Goal: Contribute content: Contribute content

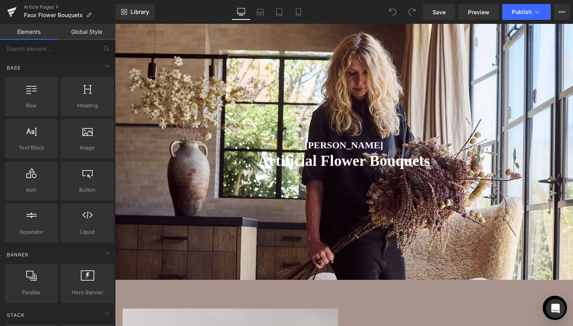
scroll to position [24, 0]
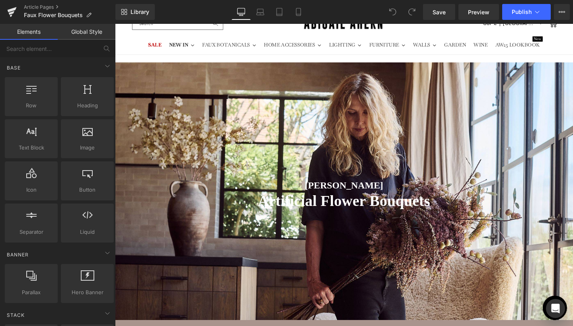
click at [311, 134] on div "[PERSON_NAME] Heading Artificial Flower Bouquets Heading Row" at bounding box center [355, 199] width 481 height 271
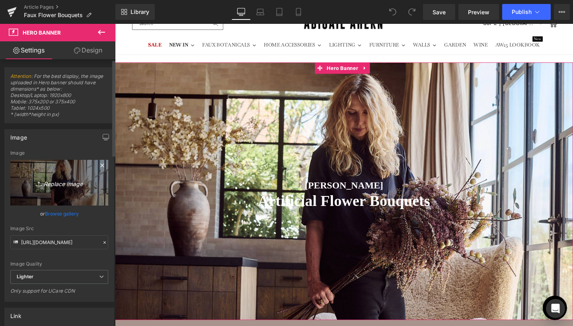
click at [54, 183] on icon "Replace Image" at bounding box center [59, 183] width 64 height 10
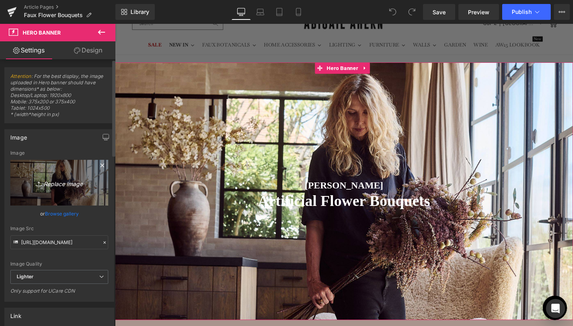
type input "C:\fakepath\blog banner pics (2240 x 1260 px)-6.jpg"
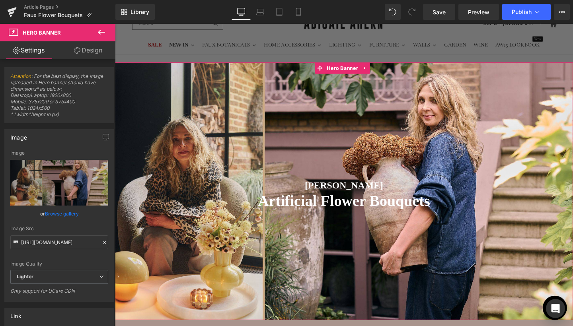
click at [357, 98] on div "[PERSON_NAME] Heading Artificial Flower Bouquets Heading Row" at bounding box center [355, 199] width 481 height 271
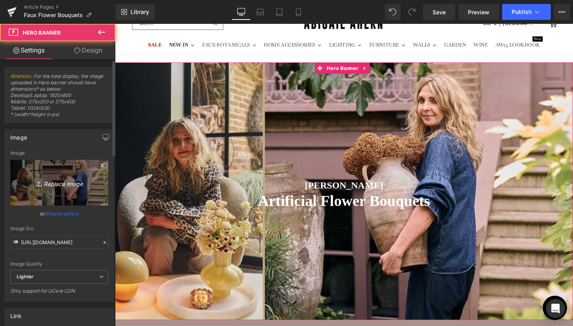
click at [53, 190] on link "Replace Image" at bounding box center [59, 183] width 98 height 46
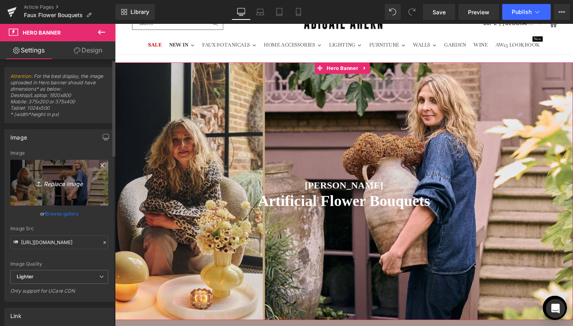
type input "C:\fakepath\blog banner pics (2240 x 1260 px)-7.jpg"
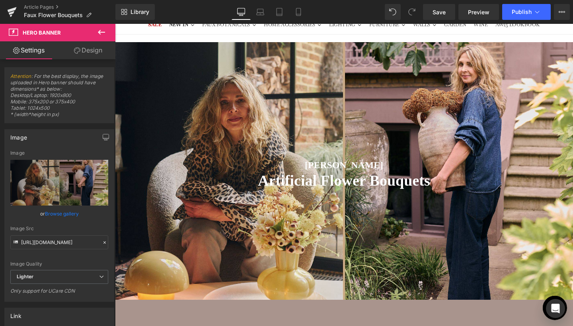
scroll to position [6, 0]
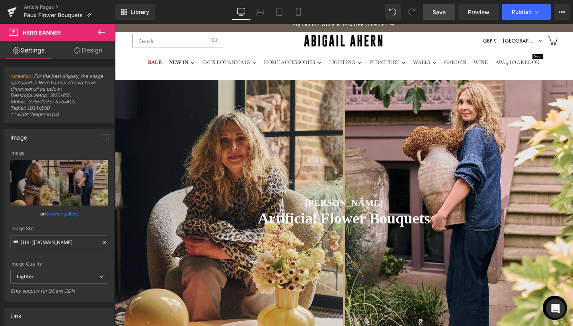
click at [438, 16] on span "Save" at bounding box center [438, 12] width 13 height 8
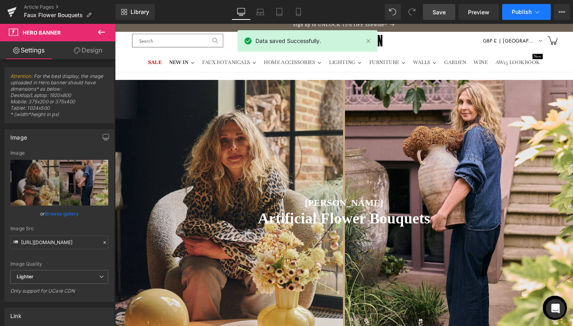
click at [538, 16] on icon at bounding box center [537, 12] width 8 height 8
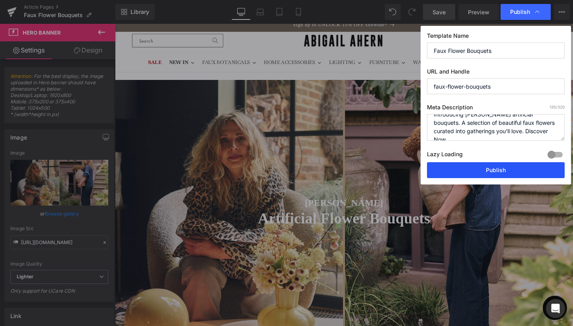
scroll to position [8, 0]
click at [480, 165] on button "Publish" at bounding box center [496, 170] width 138 height 16
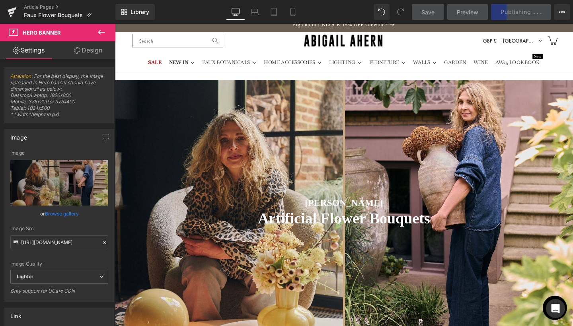
click at [421, 11] on span "Save" at bounding box center [427, 12] width 13 height 8
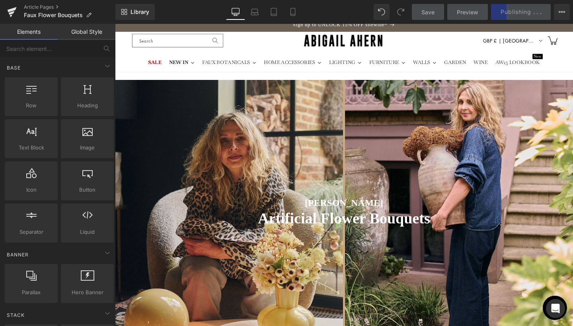
click at [453, 50] on header "SALE NEW IN FAUX BOTANICALS HOME ACCESSORIES LIGHTING FURNITURE WALLS GARDEN WI…" at bounding box center [355, 53] width 481 height 43
click at [430, 9] on span "Save" at bounding box center [427, 12] width 13 height 8
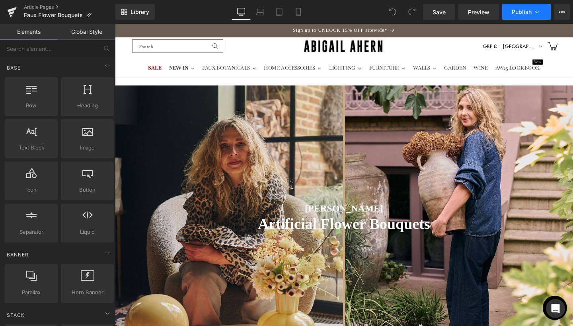
click at [522, 12] on span "Publish" at bounding box center [521, 12] width 20 height 6
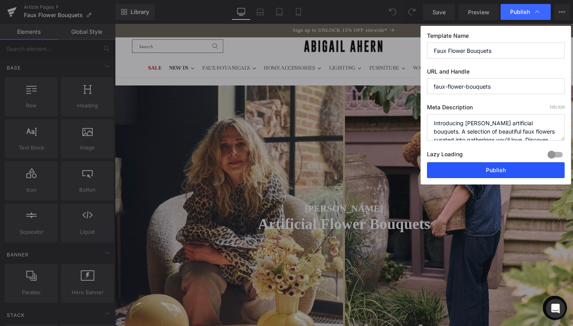
click at [470, 171] on button "Publish" at bounding box center [496, 170] width 138 height 16
